Goal: Navigation & Orientation: Find specific page/section

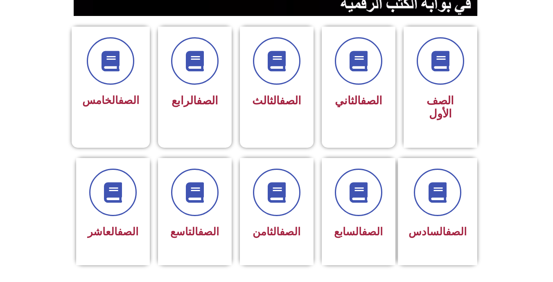
scroll to position [204, 0]
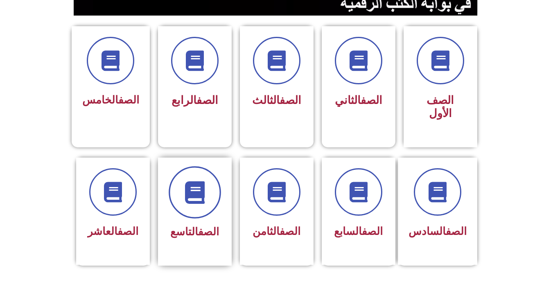
click at [195, 181] on icon at bounding box center [195, 192] width 23 height 23
click at [196, 182] on icon at bounding box center [195, 192] width 23 height 23
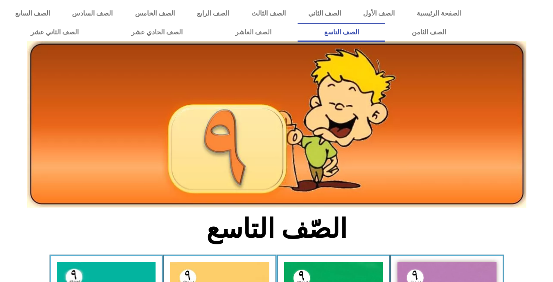
click at [195, 181] on img at bounding box center [277, 124] width 500 height 167
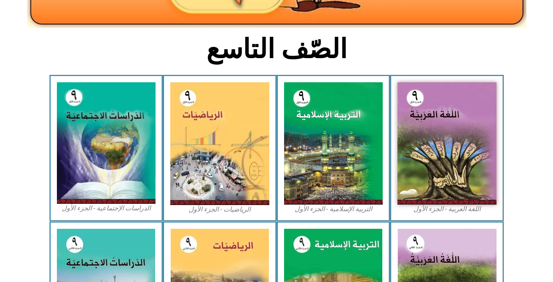
scroll to position [181, 0]
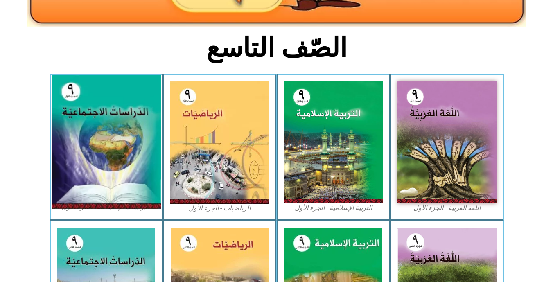
click at [112, 164] on img at bounding box center [106, 142] width 109 height 134
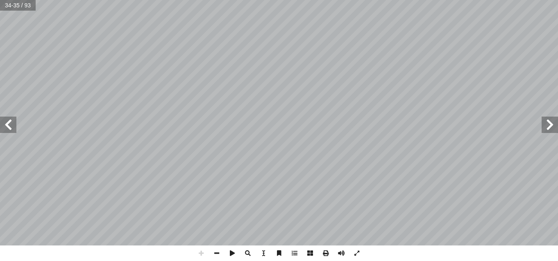
click at [283, 0] on html "الصفحة الرئيسية الصف الأول الصف الثاني الصف الثالث الصف الرابع الصف الخامس الصف…" at bounding box center [279, 37] width 558 height 75
click at [233, 0] on html "الصفحة الرئيسية الصف الأول الصف الثاني الصف الثالث الصف الرابع الصف الخامس الصف…" at bounding box center [279, 37] width 558 height 75
click at [261, 0] on html "الصفحة الرئيسية الصف الأول الصف الثاني الصف الثالث الصف الرابع الصف الخامس الصف…" at bounding box center [279, 37] width 558 height 75
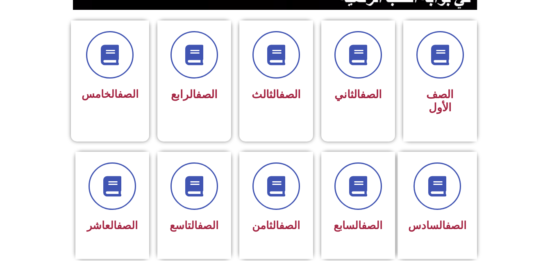
scroll to position [210, 0]
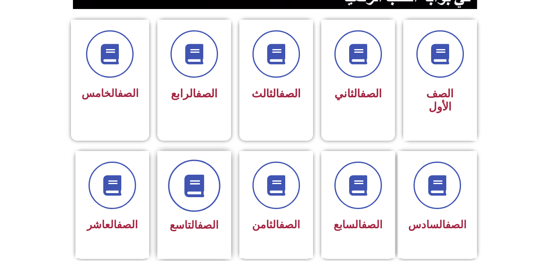
click at [193, 176] on icon at bounding box center [194, 186] width 23 height 23
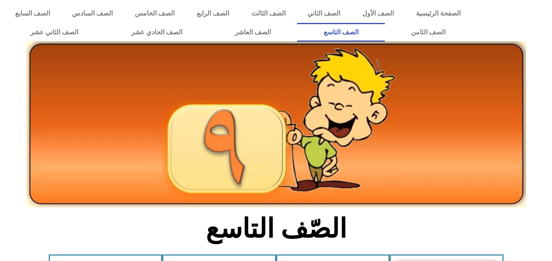
scroll to position [147, 0]
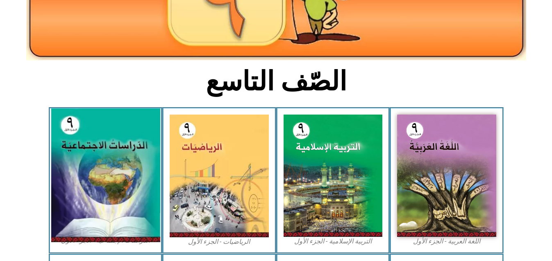
click at [124, 201] on img at bounding box center [105, 176] width 109 height 134
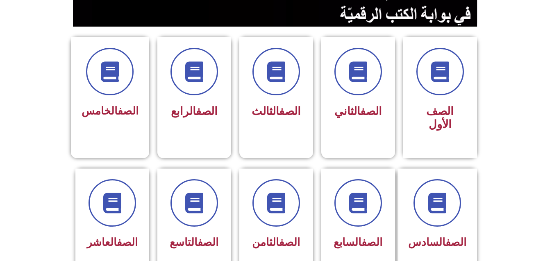
scroll to position [193, 0]
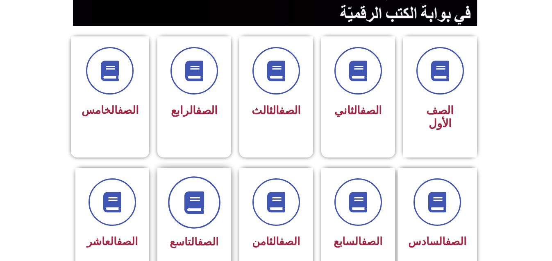
click at [184, 191] on icon at bounding box center [194, 202] width 23 height 23
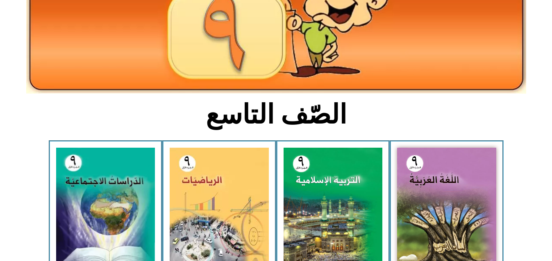
scroll to position [121, 0]
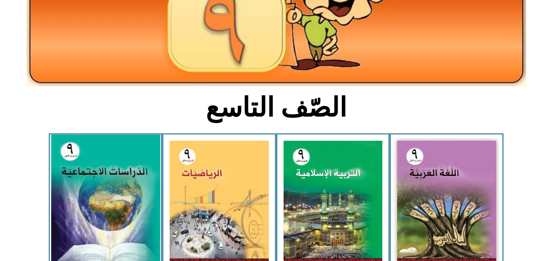
click at [119, 174] on img at bounding box center [105, 202] width 109 height 134
